Goal: Communication & Community: Ask a question

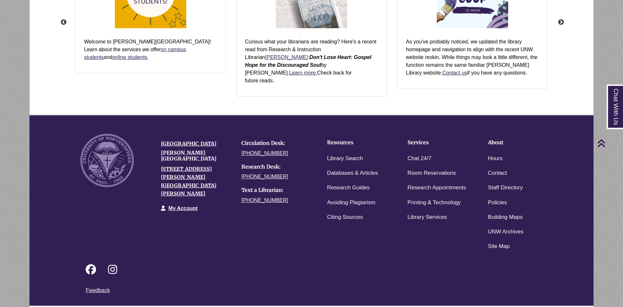
scroll to position [685, 0]
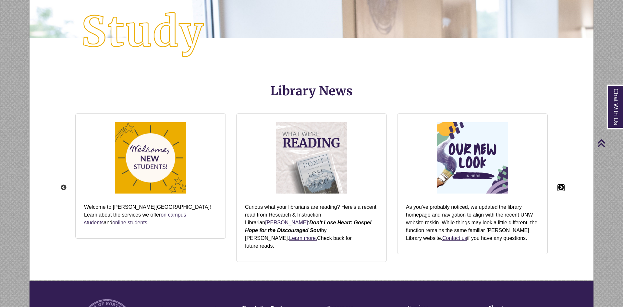
click at [560, 185] on button "Next" at bounding box center [561, 188] width 6 height 6
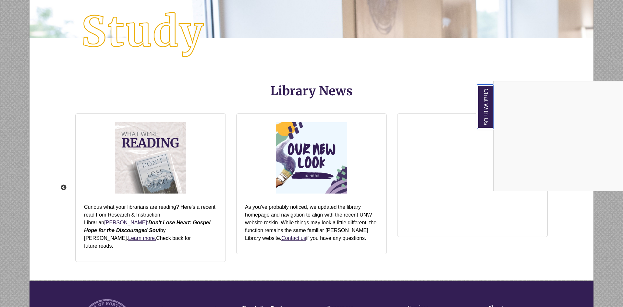
click at [490, 95] on link "Chat With Us" at bounding box center [485, 107] width 17 height 44
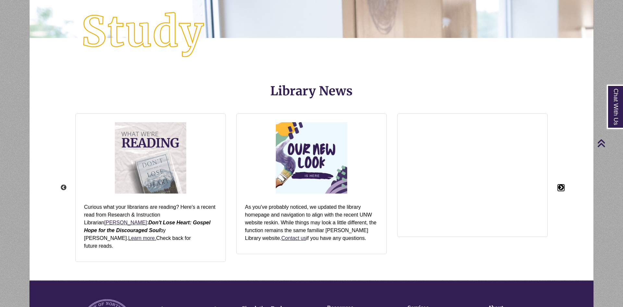
click at [561, 185] on button "Next" at bounding box center [561, 188] width 6 height 6
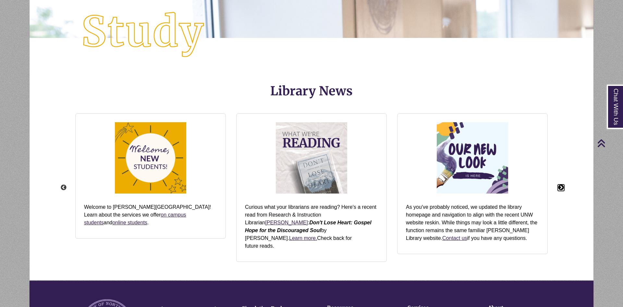
click at [563, 185] on button "Next" at bounding box center [561, 188] width 6 height 6
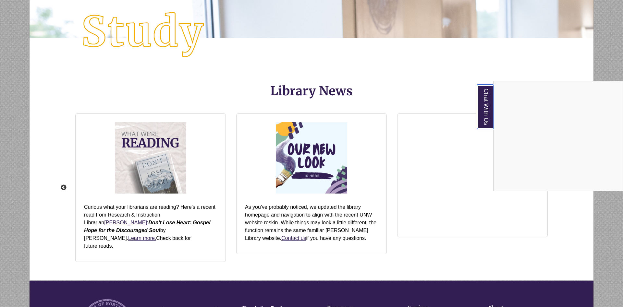
click at [490, 102] on link "Chat With Us" at bounding box center [485, 107] width 17 height 44
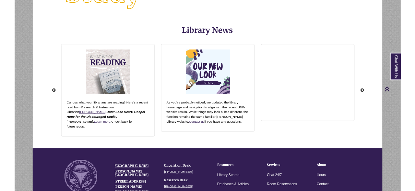
scroll to position [176, 415]
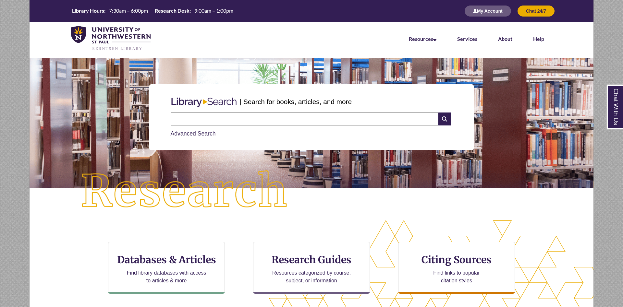
scroll to position [851, 0]
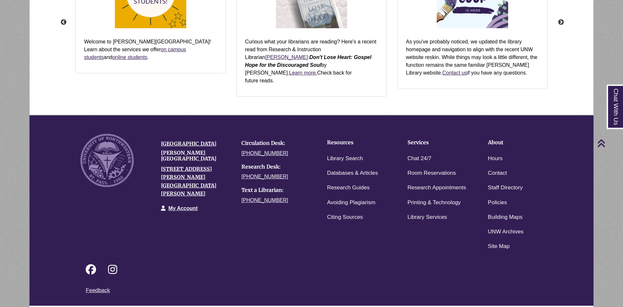
click at [421, 142] on li "Services" at bounding box center [437, 143] width 71 height 18
click at [421, 154] on link "Chat 24/7" at bounding box center [420, 158] width 24 height 9
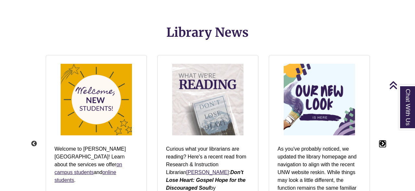
click at [382, 140] on button "Next" at bounding box center [383, 143] width 6 height 6
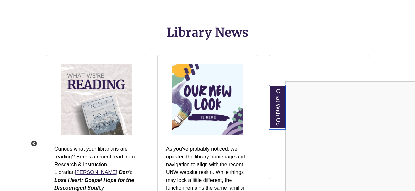
click at [280, 109] on link "Chat With Us" at bounding box center [277, 107] width 17 height 44
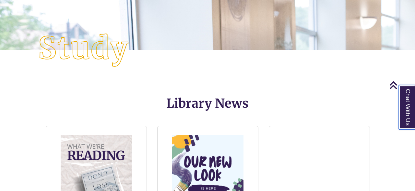
scroll to position [739, 0]
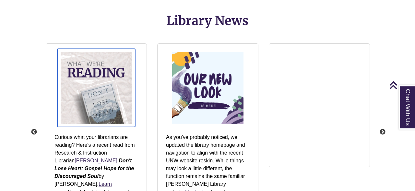
click at [102, 103] on img "slideshow" at bounding box center [96, 88] width 78 height 78
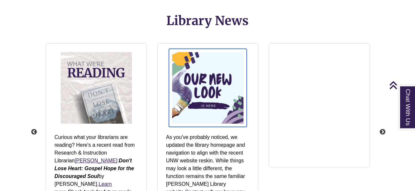
click at [221, 86] on img "slideshow" at bounding box center [208, 88] width 78 height 78
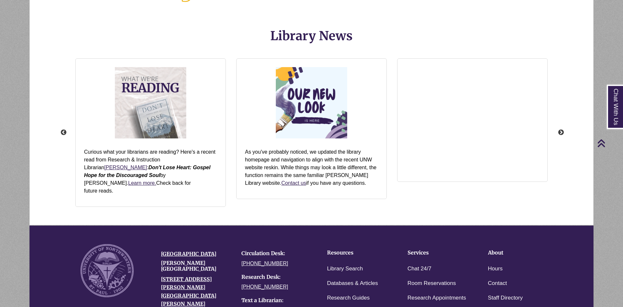
scroll to position [25, 564]
